Goal: Obtain resource: Download file/media

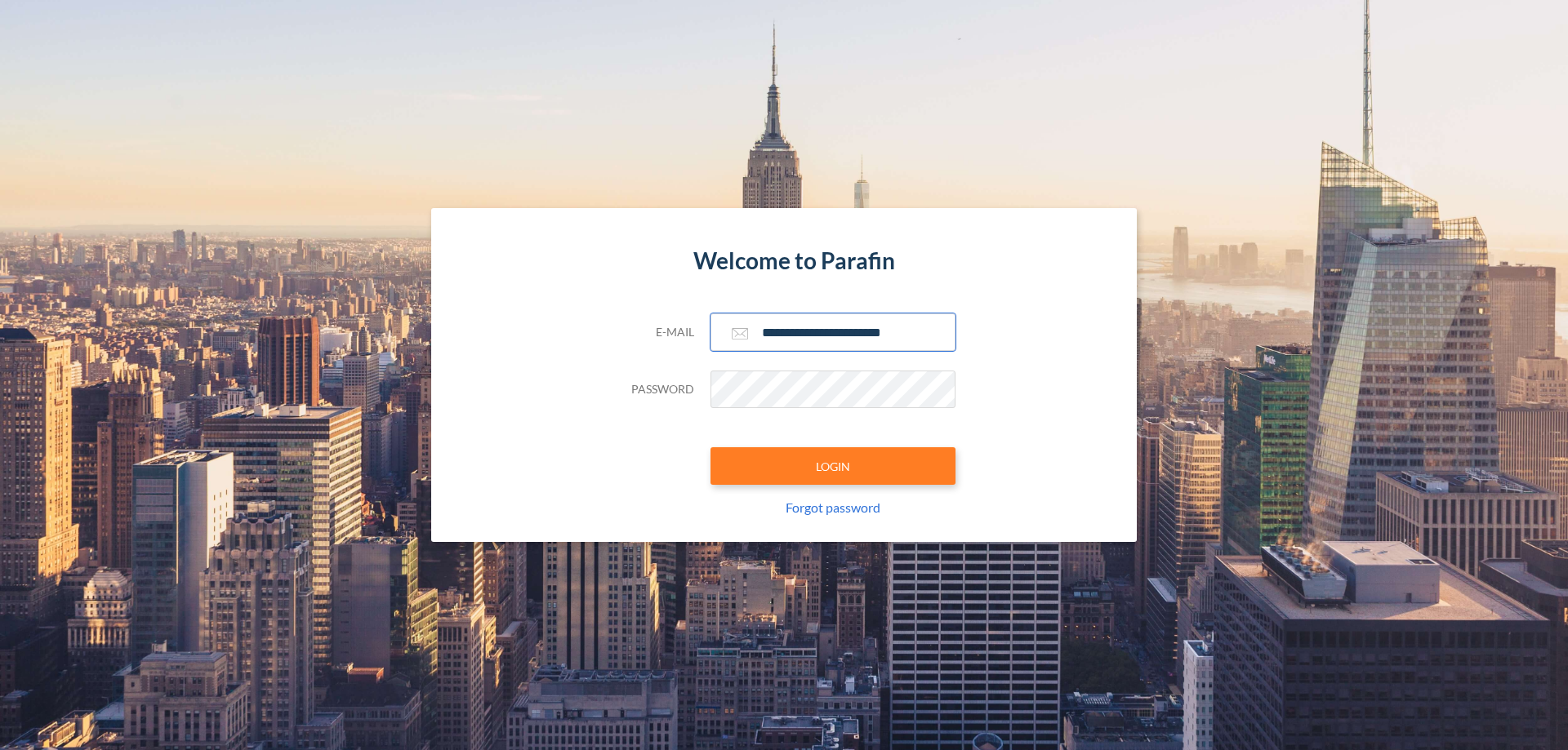
type input "**********"
click at [833, 466] on button "LOGIN" at bounding box center [833, 466] width 245 height 38
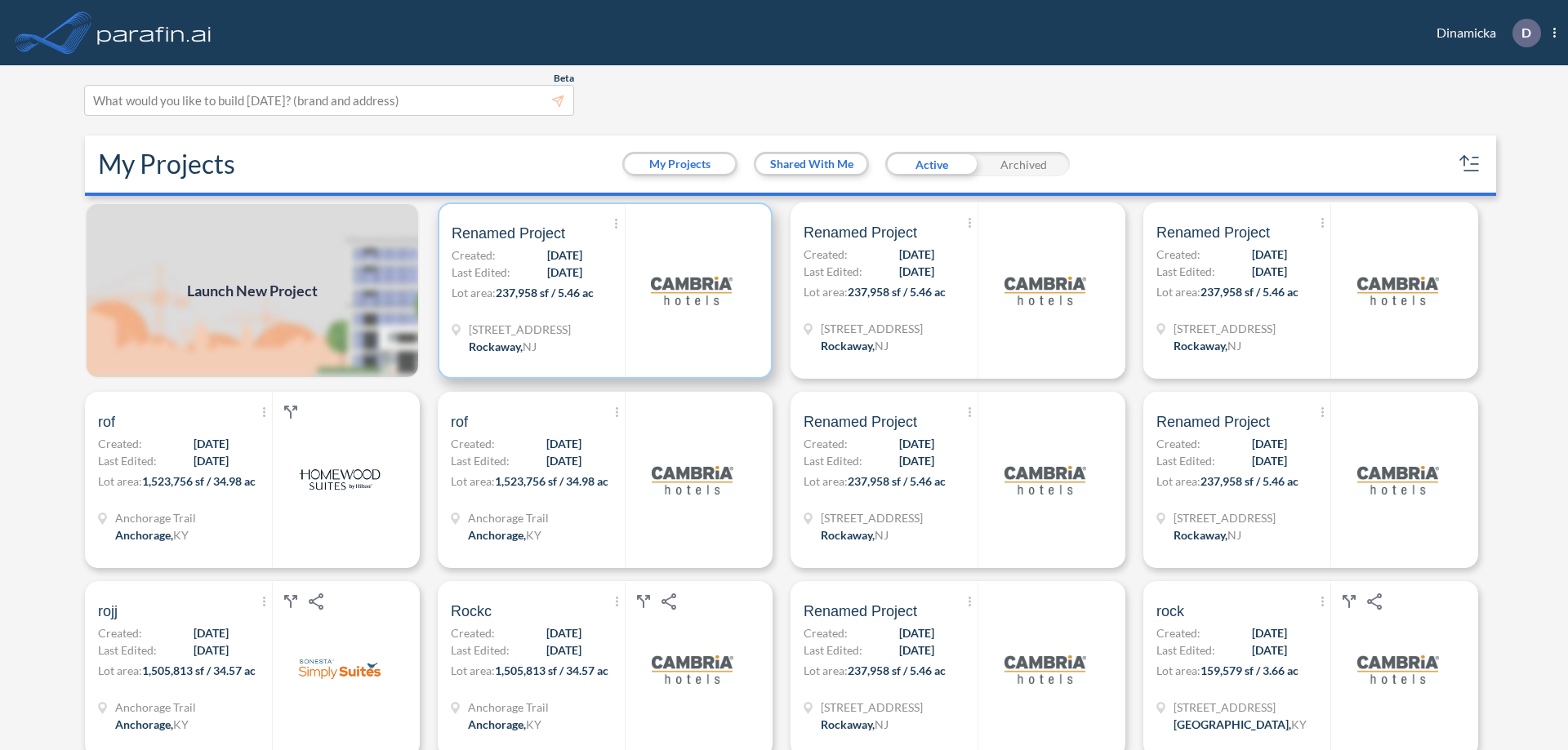
scroll to position [4, 0]
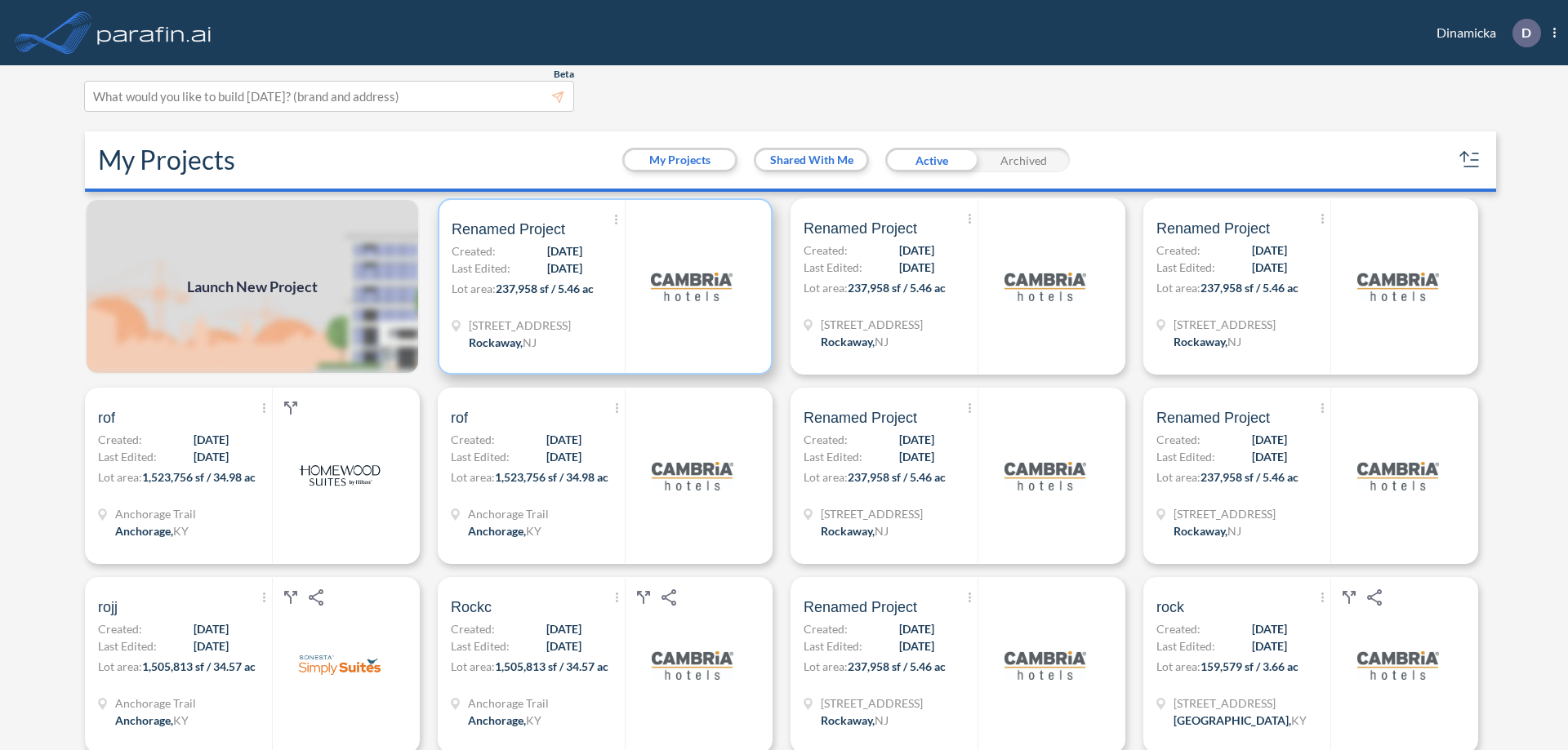
click at [602, 286] on p "Lot area: 237,958 sf / 5.46 ac" at bounding box center [538, 291] width 173 height 24
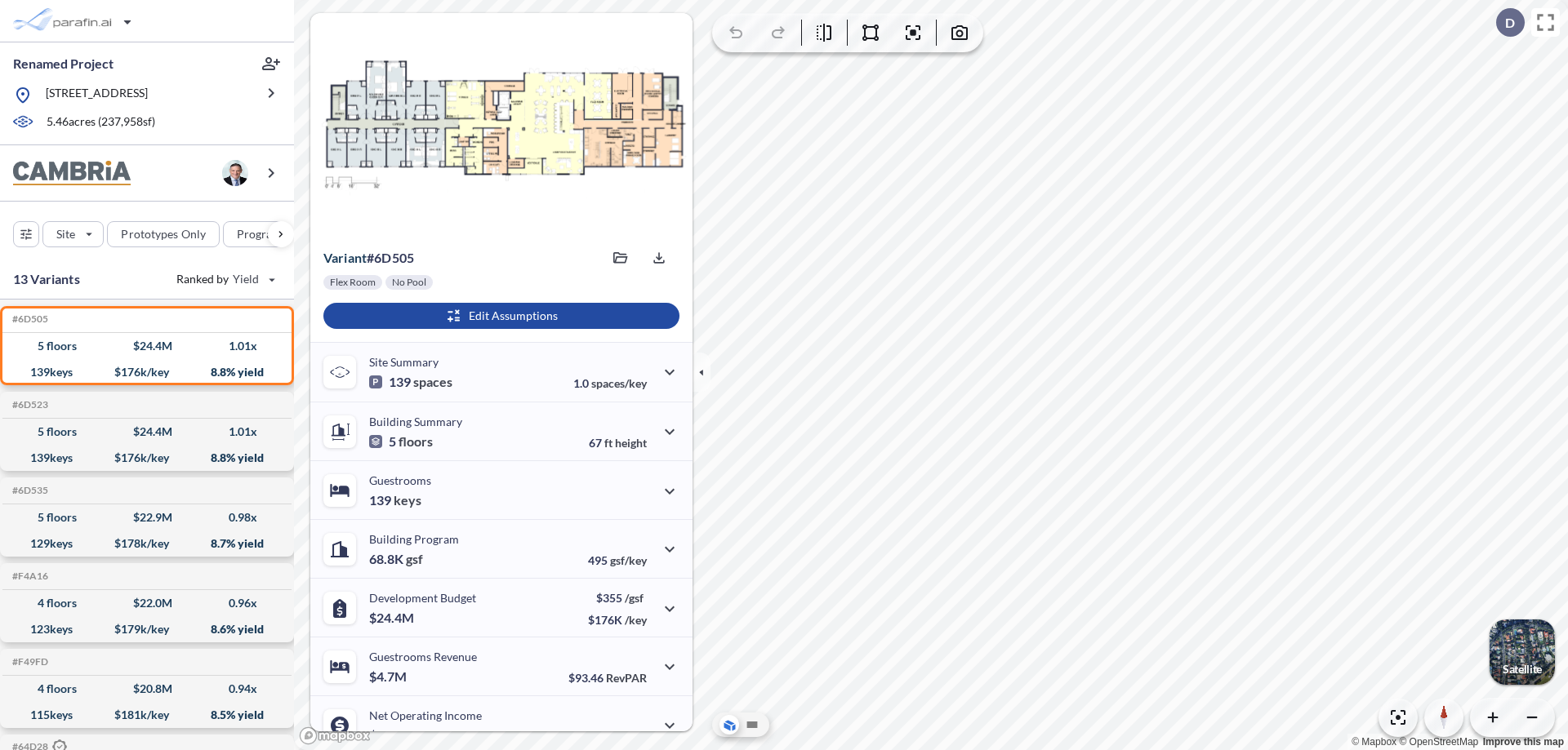
scroll to position [82, 0]
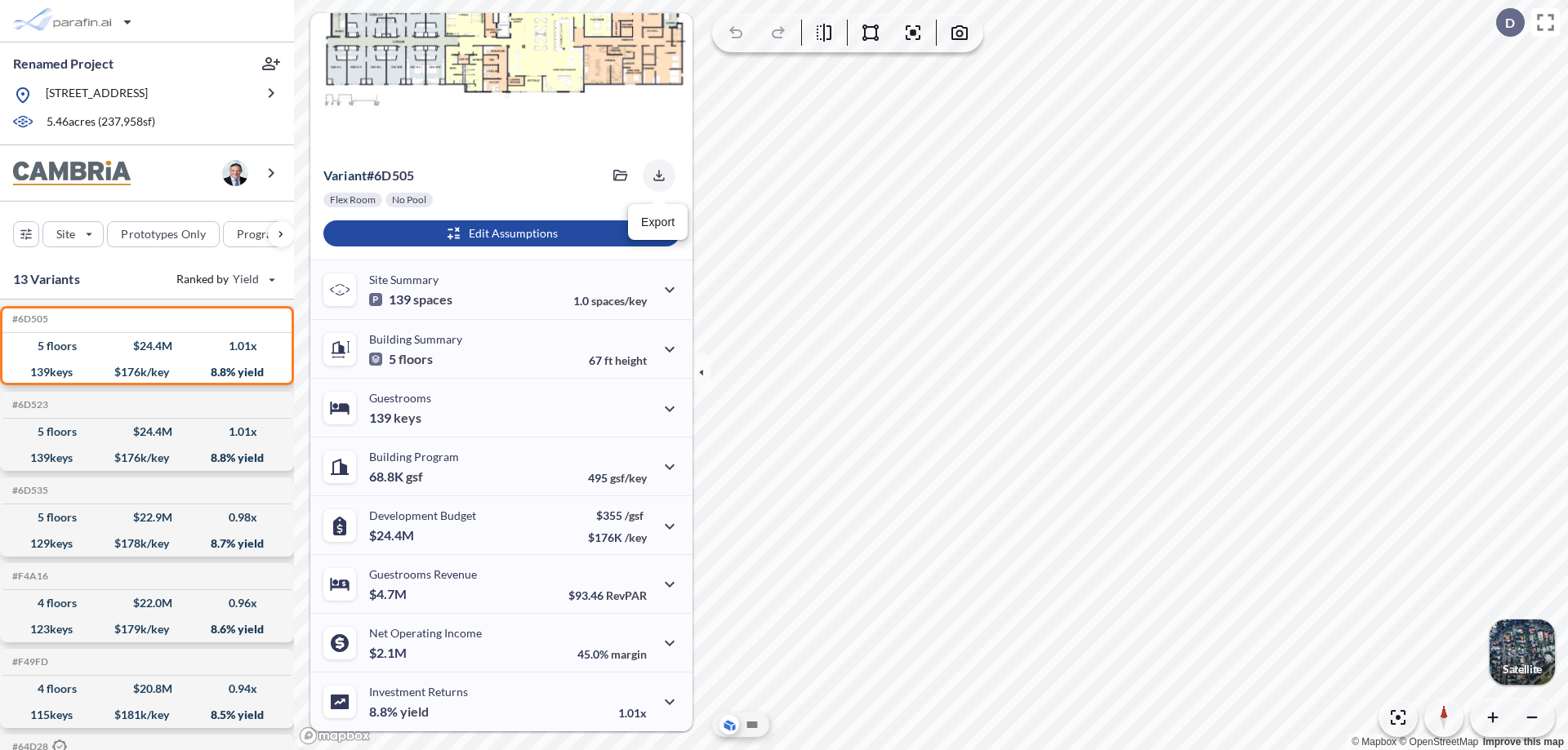
click at [654, 176] on icon "button" at bounding box center [658, 175] width 10 height 10
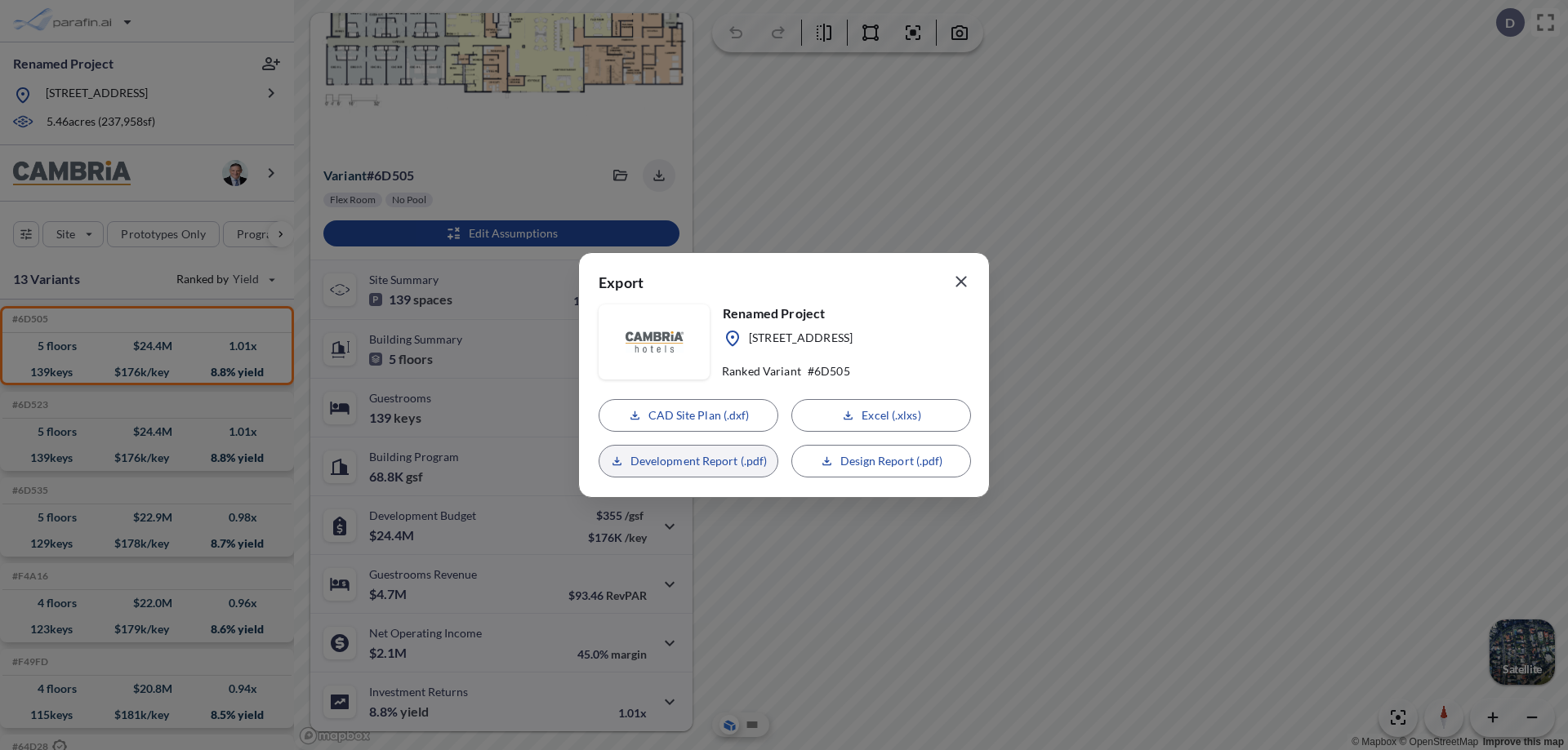
click at [688, 461] on p "Development Report (.pdf)" at bounding box center [698, 460] width 137 height 16
